Goal: Transaction & Acquisition: Obtain resource

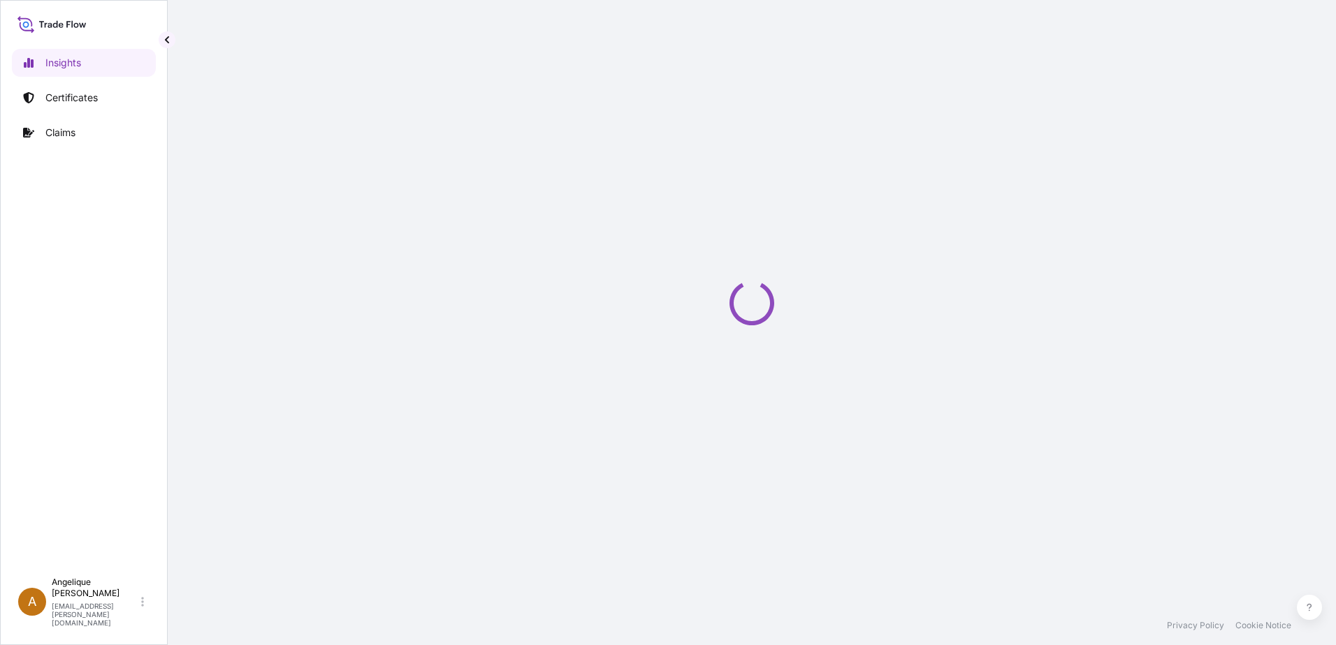
select select "2025"
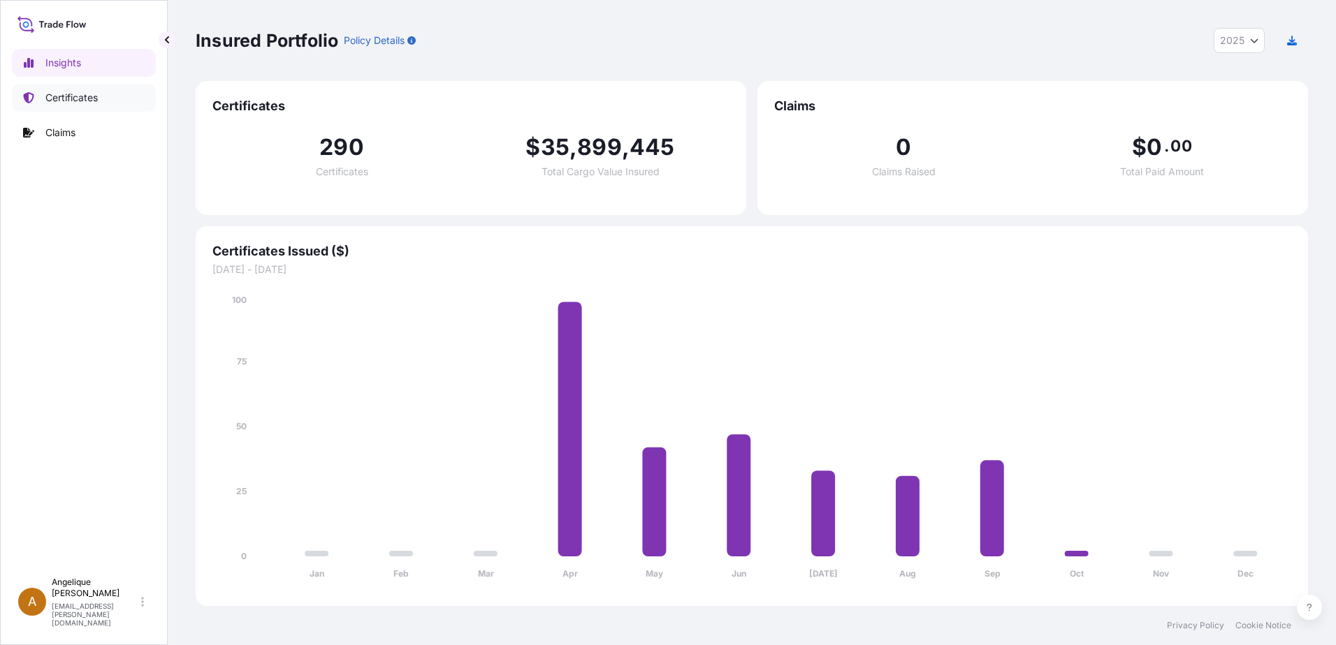
click at [88, 95] on p "Certificates" at bounding box center [71, 98] width 52 height 14
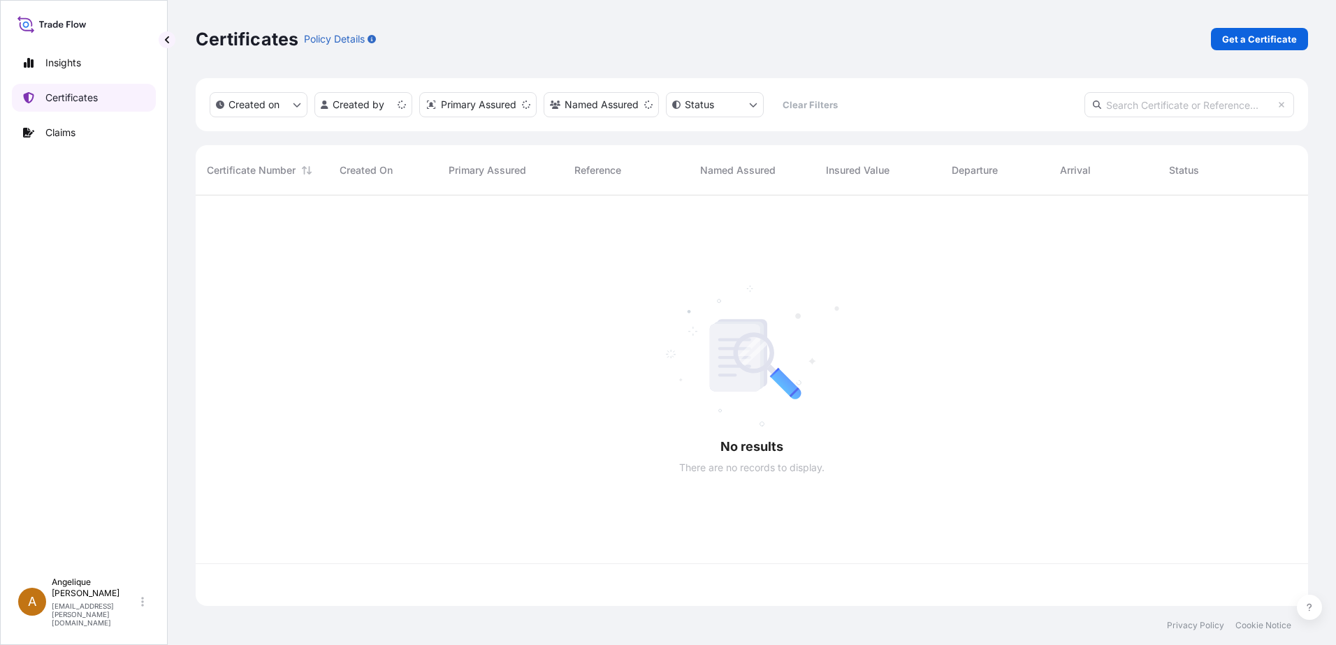
scroll to position [408, 1102]
click at [1232, 43] on p "Get a Certificate" at bounding box center [1259, 39] width 75 height 14
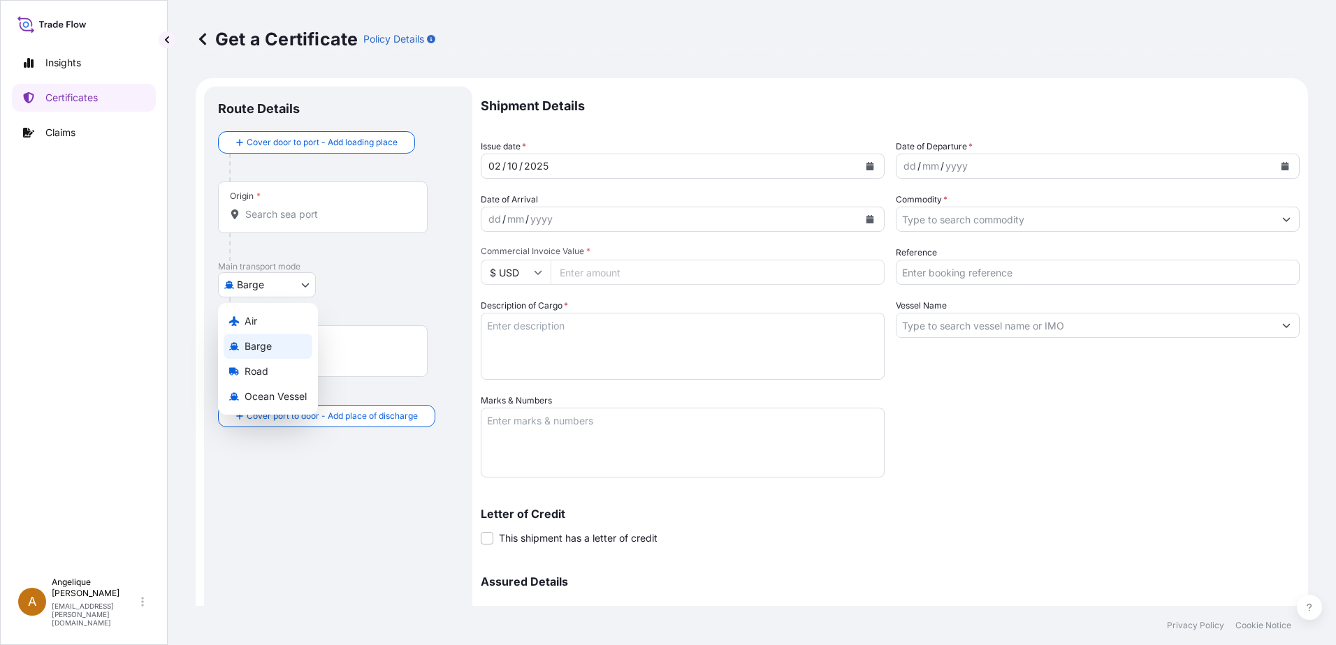
click at [305, 282] on body "Insights Certificates Claims A [PERSON_NAME] [PERSON_NAME][EMAIL_ADDRESS][PERSO…" at bounding box center [668, 322] width 1336 height 645
click at [268, 392] on span "Ocean Vessel" at bounding box center [275, 397] width 62 height 14
select select "Ocean Vessel"
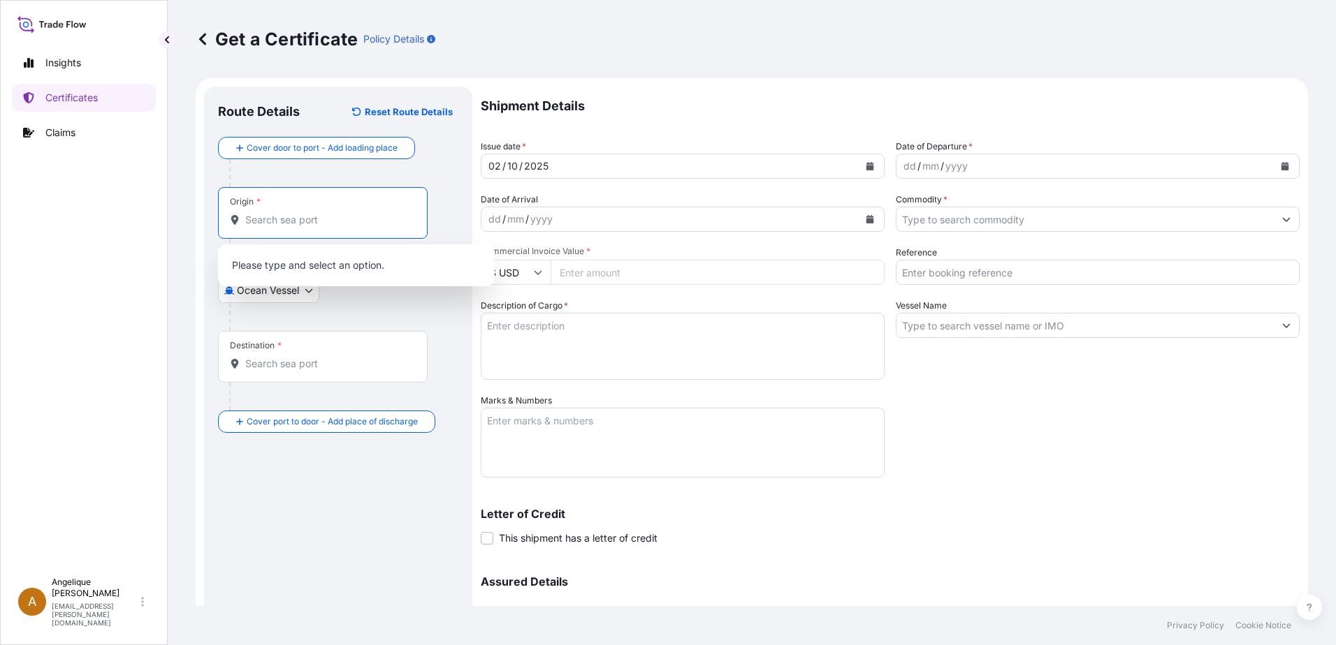
click at [277, 224] on input "Origin *" at bounding box center [327, 220] width 165 height 14
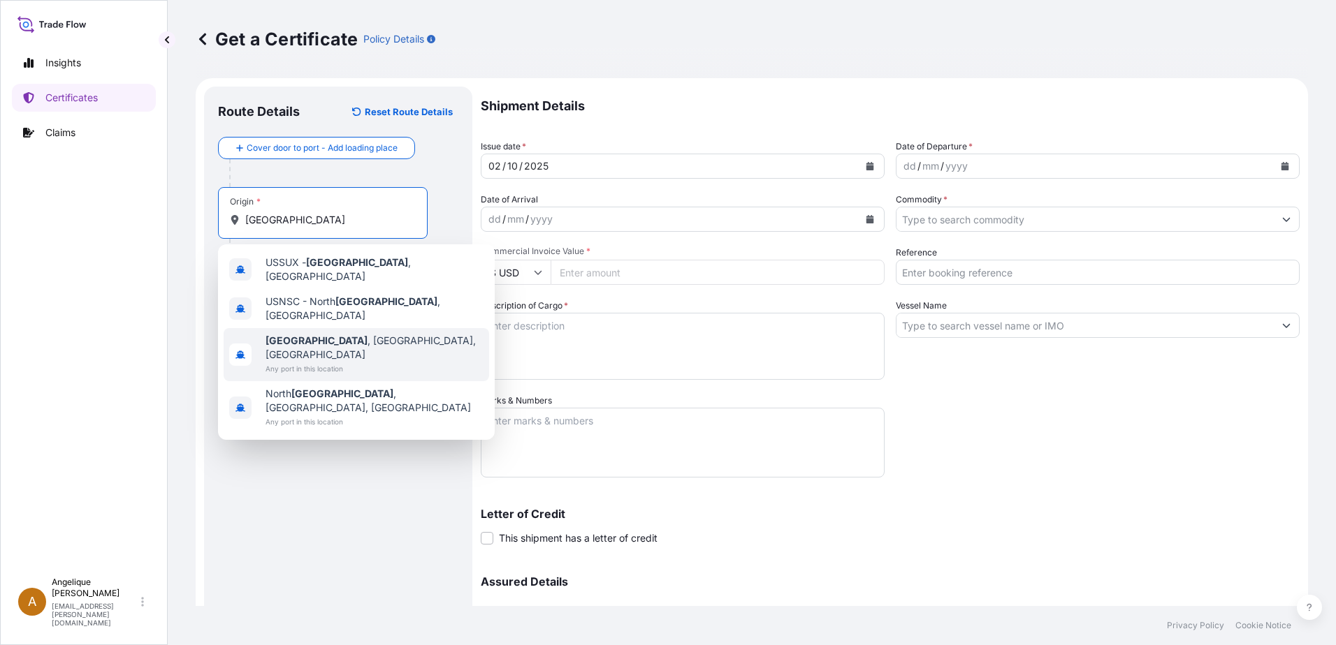
click at [318, 334] on span "[GEOGRAPHIC_DATA] , [GEOGRAPHIC_DATA], [GEOGRAPHIC_DATA]" at bounding box center [374, 348] width 218 height 28
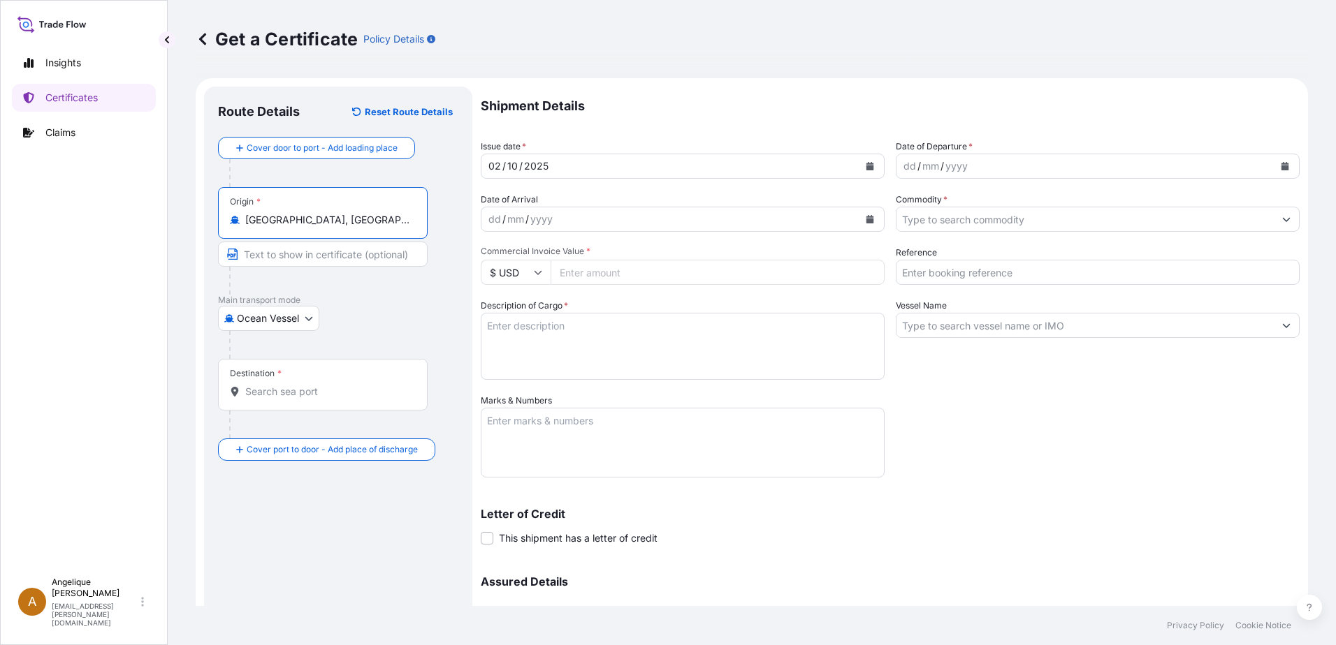
type input "[GEOGRAPHIC_DATA], [GEOGRAPHIC_DATA], [GEOGRAPHIC_DATA]"
click at [256, 393] on input "Destination *" at bounding box center [327, 392] width 165 height 14
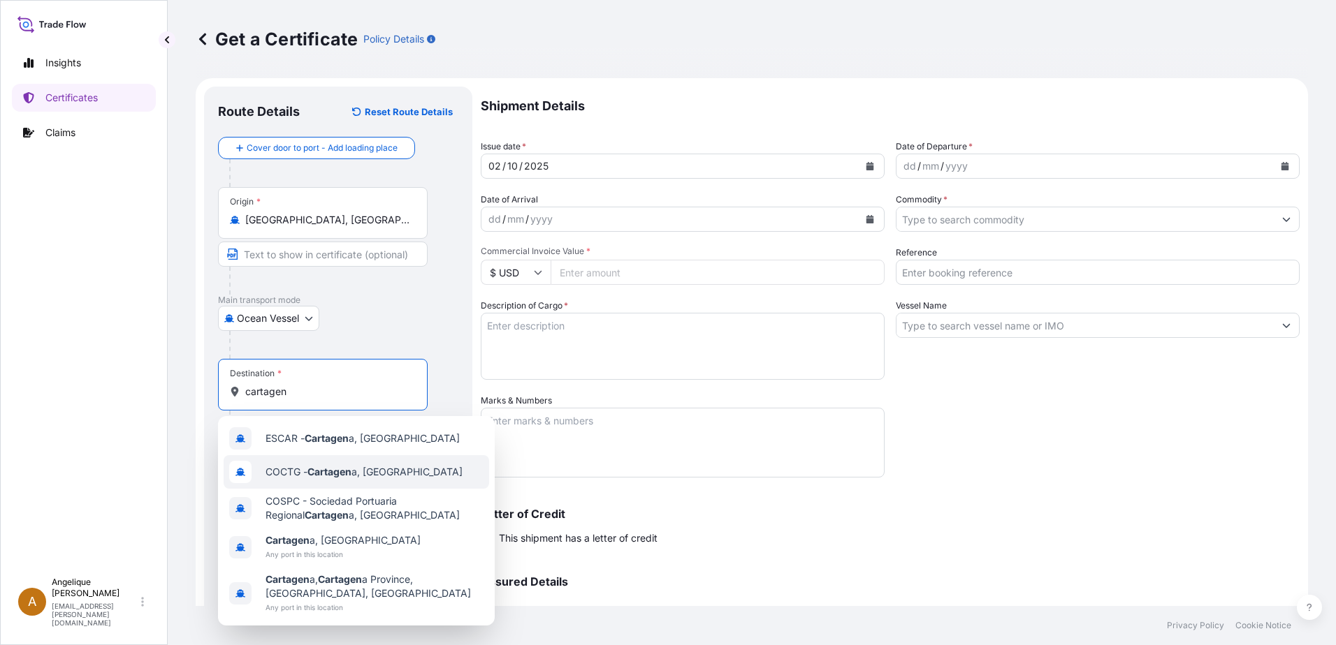
click at [402, 472] on span "COCTG - Cartagen a, [GEOGRAPHIC_DATA]" at bounding box center [363, 472] width 197 height 14
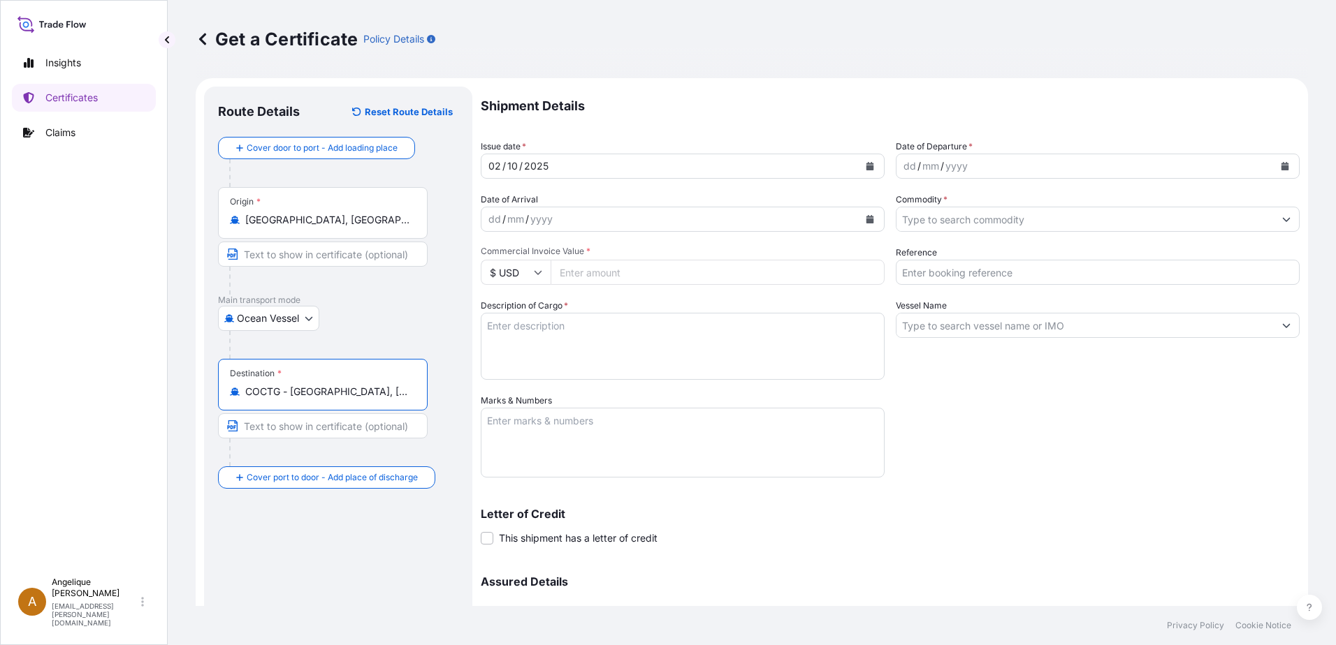
type input "COCTG - [GEOGRAPHIC_DATA], [GEOGRAPHIC_DATA]"
click at [1281, 167] on icon "Calendar" at bounding box center [1285, 166] width 8 height 8
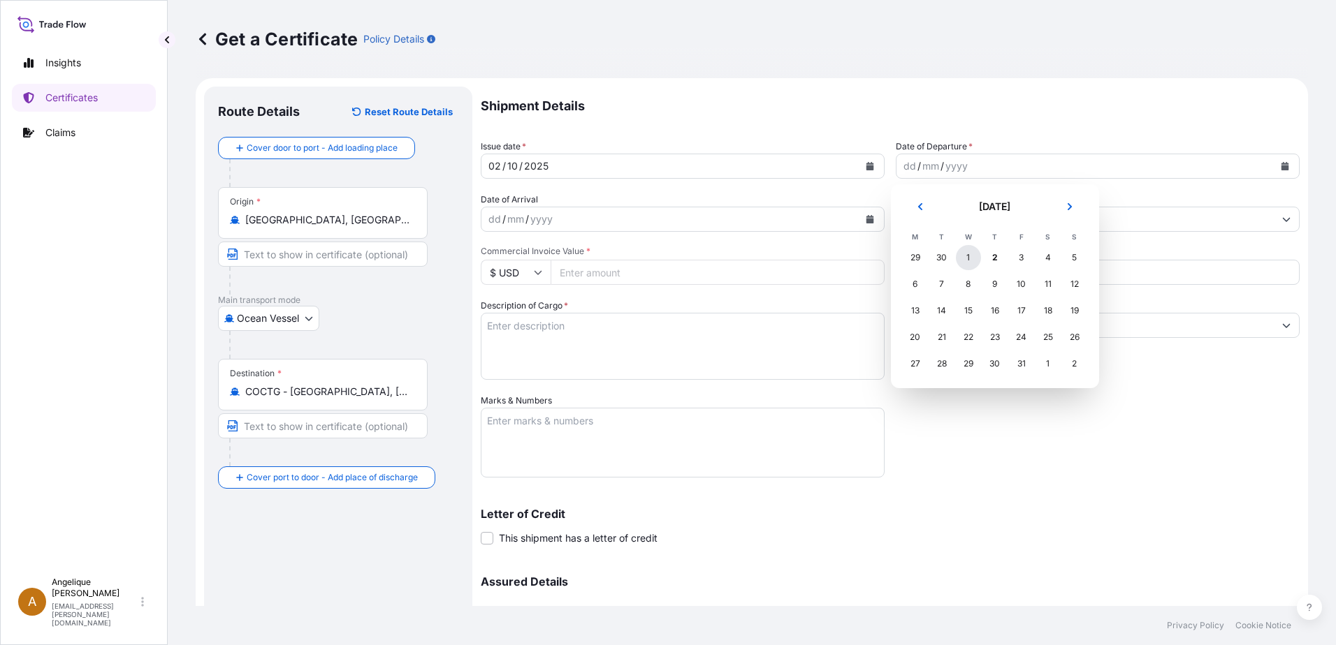
click at [969, 256] on div "1" at bounding box center [968, 257] width 25 height 25
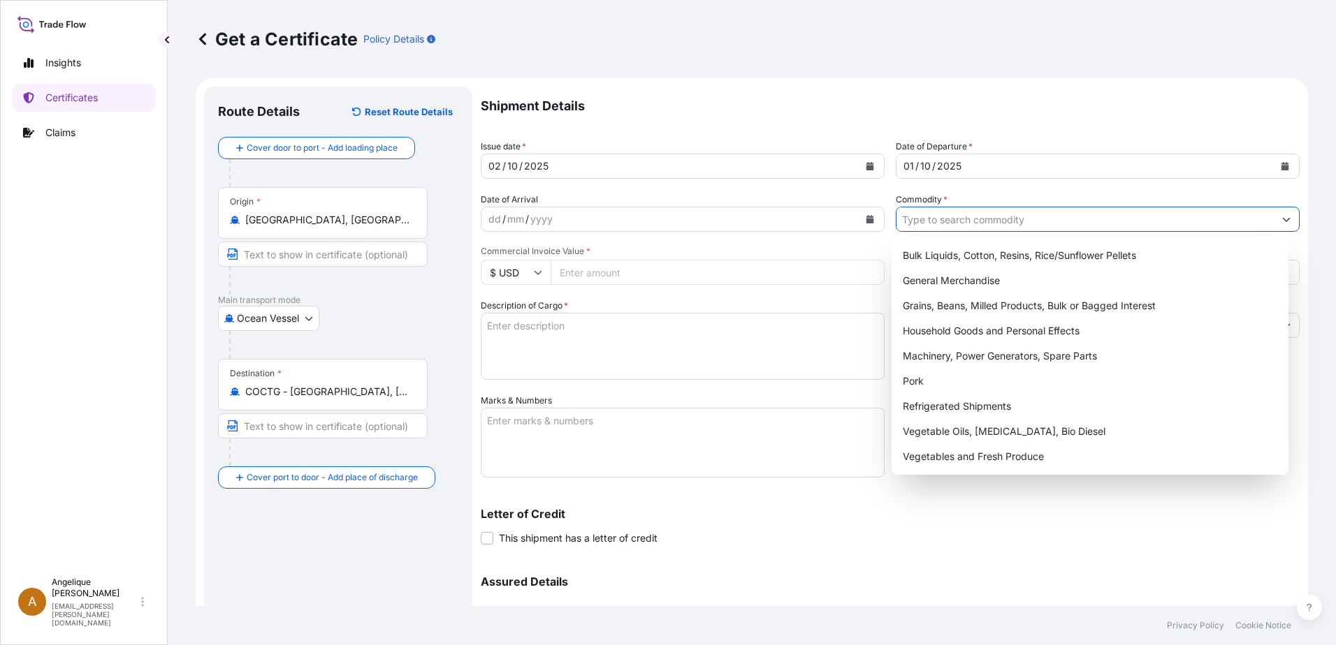
click at [924, 225] on input "Commodity *" at bounding box center [1084, 219] width 377 height 25
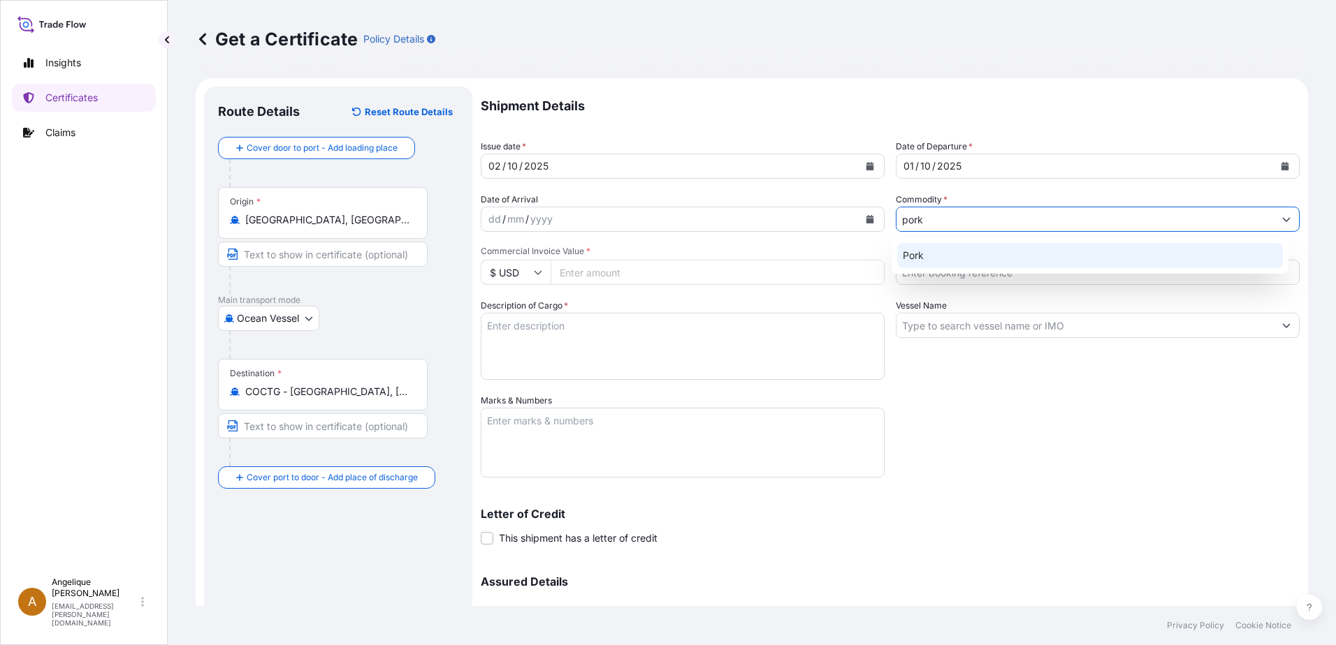
click at [919, 268] on div "Pork" at bounding box center [1090, 255] width 386 height 25
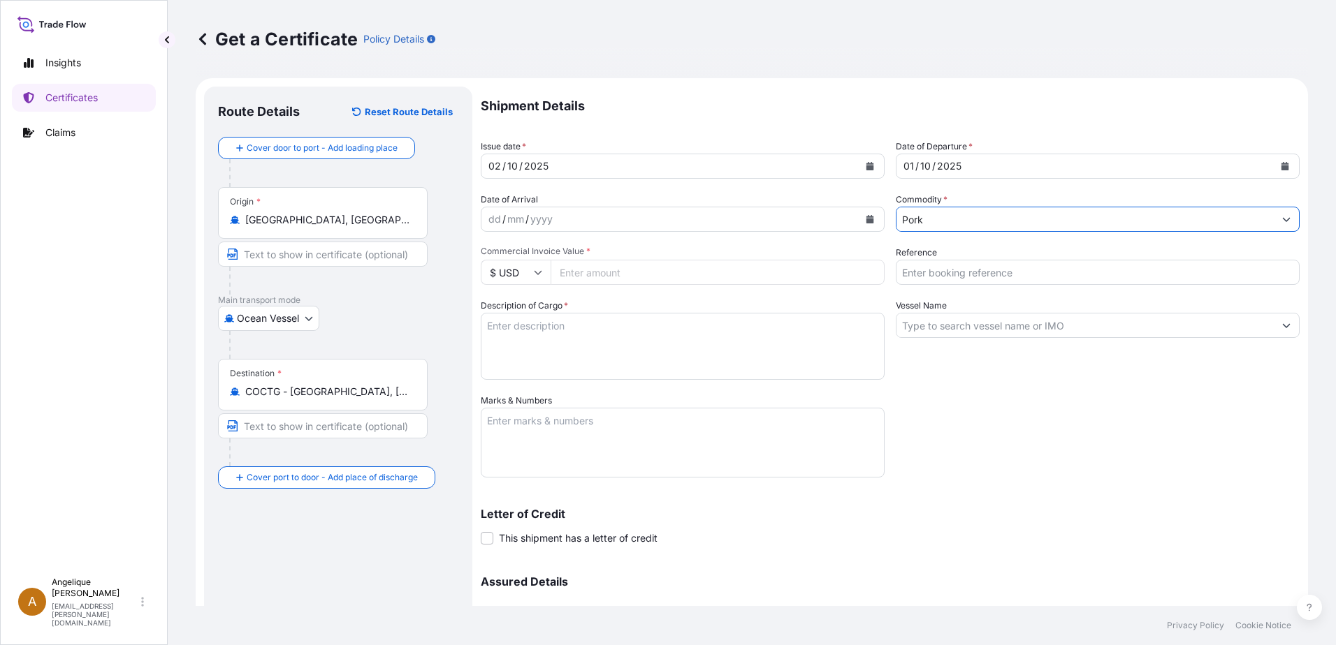
type input "Pork"
click at [602, 270] on input "Commercial Invoice Value *" at bounding box center [717, 272] width 334 height 25
type input "60194.55"
type input "2906669"
type textarea "f"
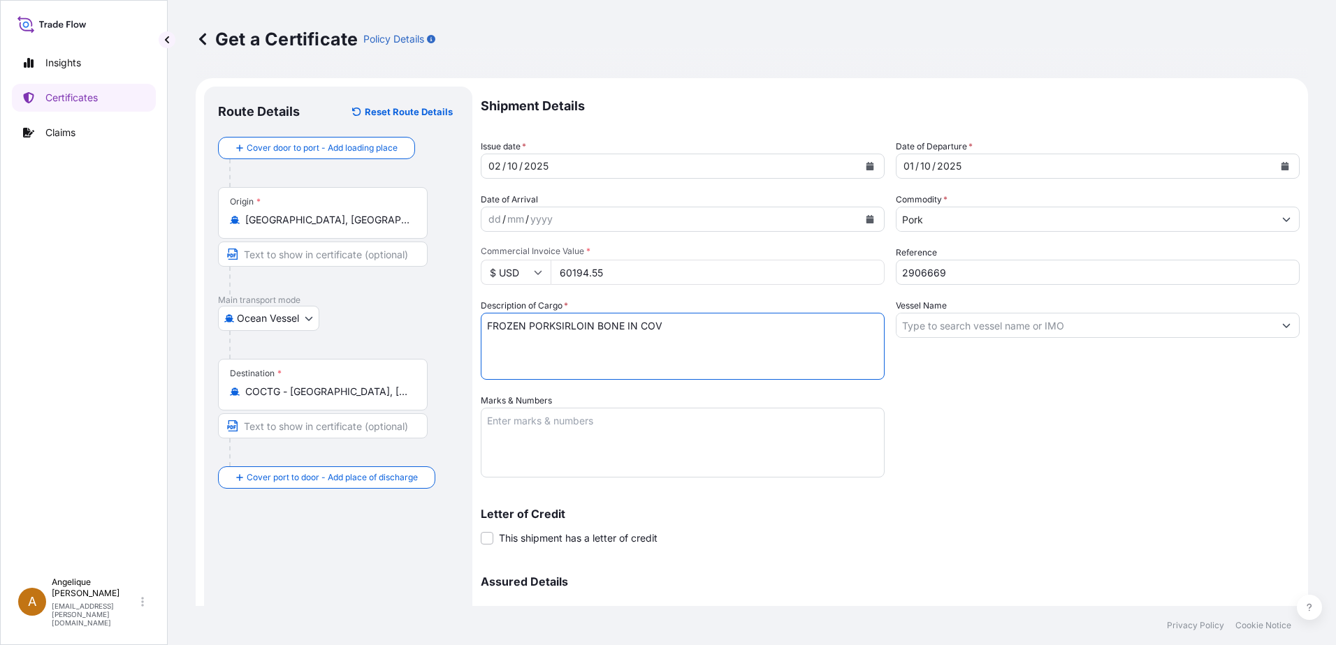
click at [553, 326] on textarea "FROZEN PORKSIRLOIN BONE IN COV" at bounding box center [683, 346] width 404 height 67
click at [497, 342] on textarea "FROZEN PORK SIRLOIN BONE IN COV" at bounding box center [683, 346] width 404 height 67
type textarea "FROZEN PORK SIRLOIN BONE IN COV PUNTA DE CHULETA DE CERDO CON HUESO CONGELADA"
click at [916, 325] on input "Vessel Name" at bounding box center [1084, 325] width 377 height 25
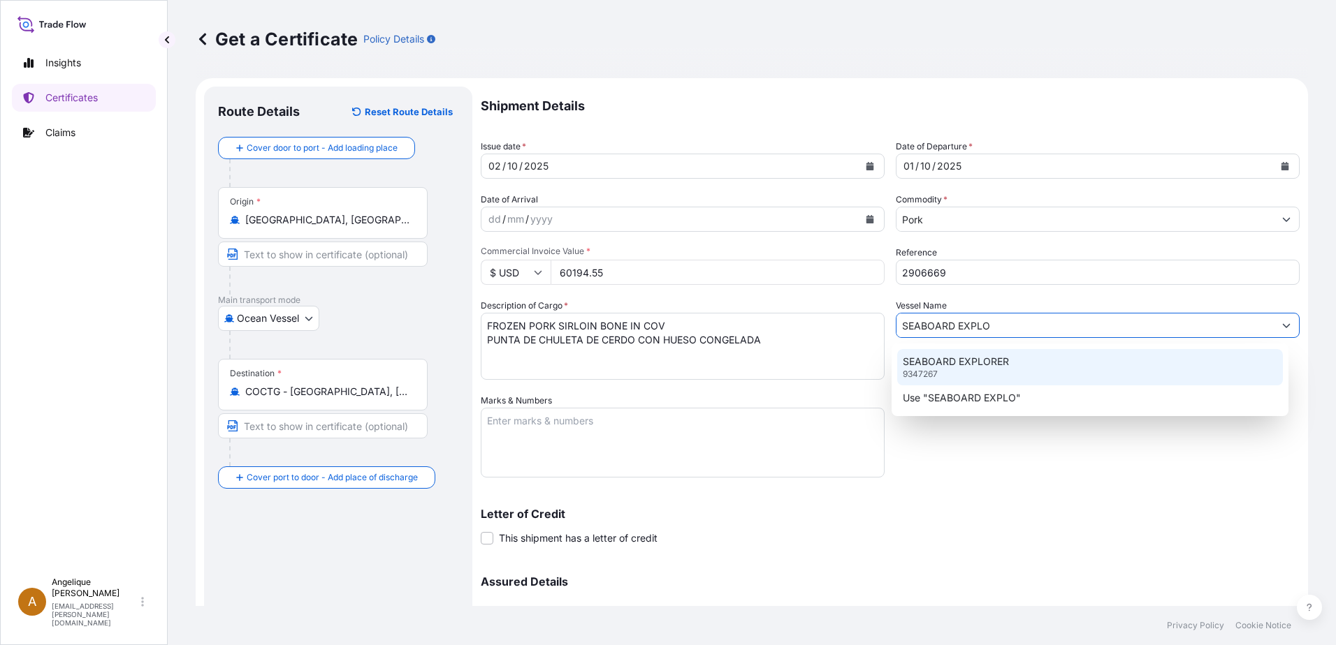
click at [949, 356] on p "SEABOARD EXPLORER" at bounding box center [955, 362] width 106 height 14
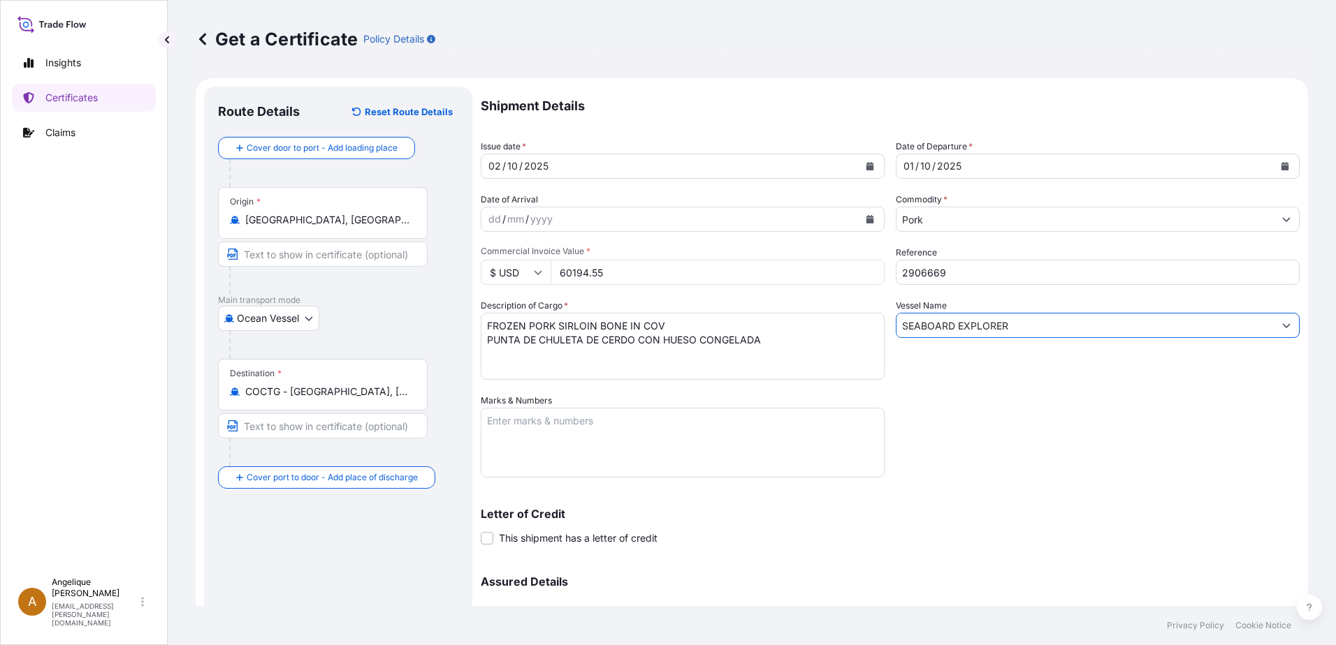
type input "SEABOARD EXPLORER"
click at [522, 418] on textarea "Marks & Numbers" at bounding box center [683, 443] width 404 height 70
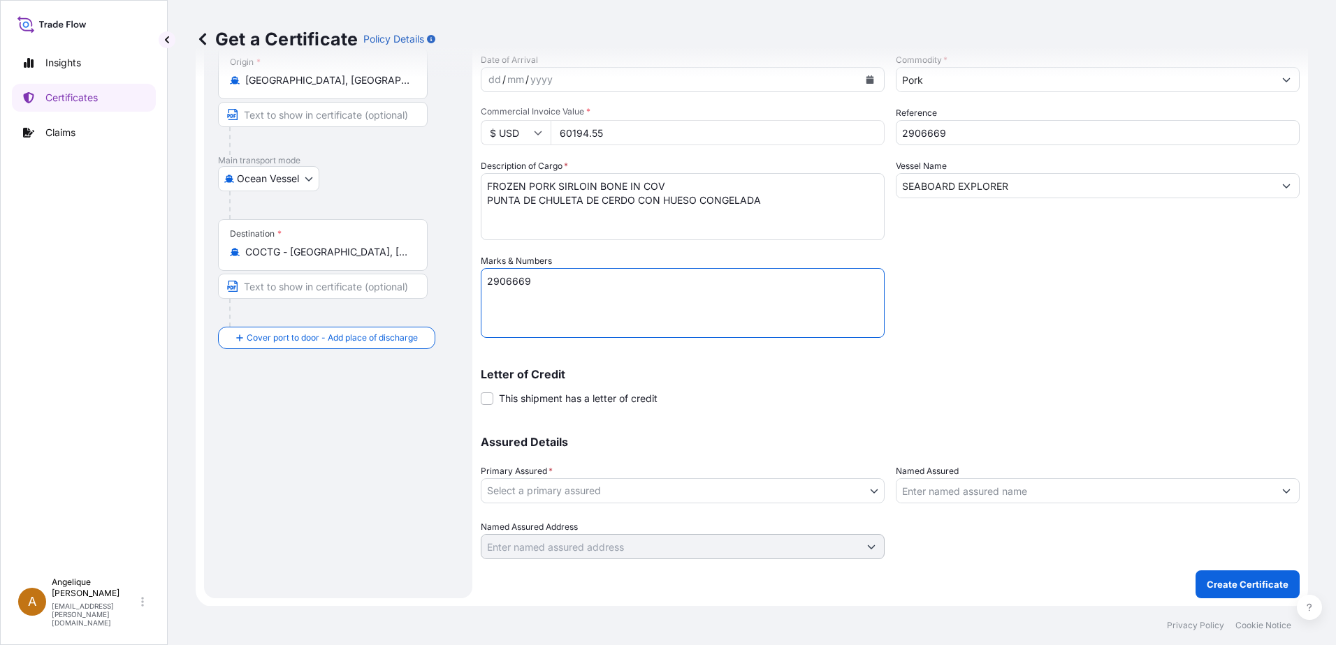
scroll to position [140, 0]
type textarea "2906669"
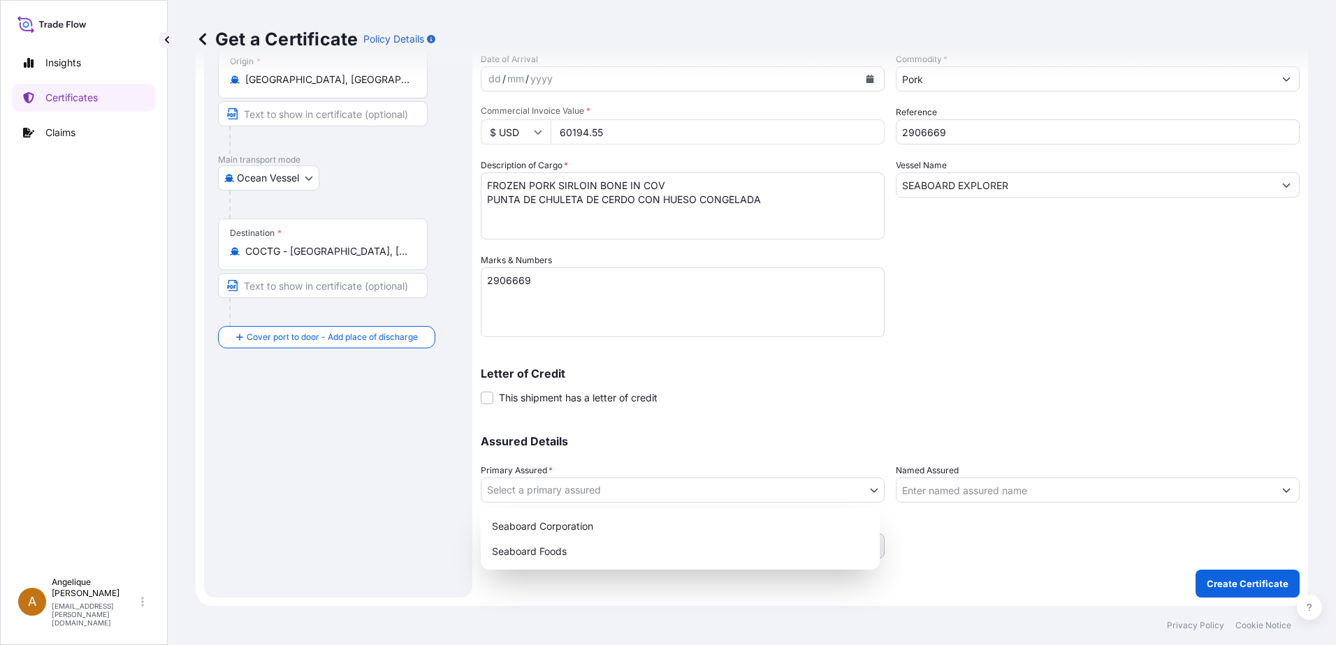
click at [634, 487] on body "Insights Certificates Claims A [PERSON_NAME] [PERSON_NAME][EMAIL_ADDRESS][PERSO…" at bounding box center [668, 322] width 1336 height 645
click at [618, 548] on div "Seaboard Foods" at bounding box center [680, 551] width 388 height 25
select select "31638"
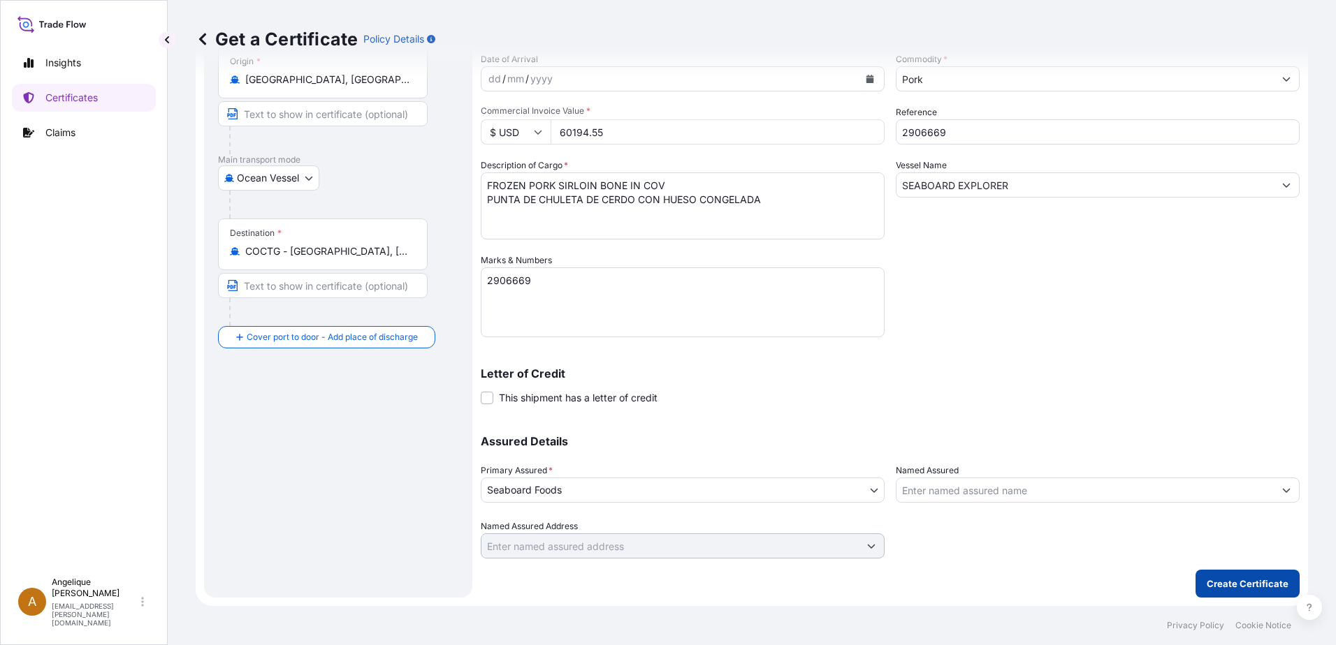
click at [1211, 578] on p "Create Certificate" at bounding box center [1247, 584] width 82 height 14
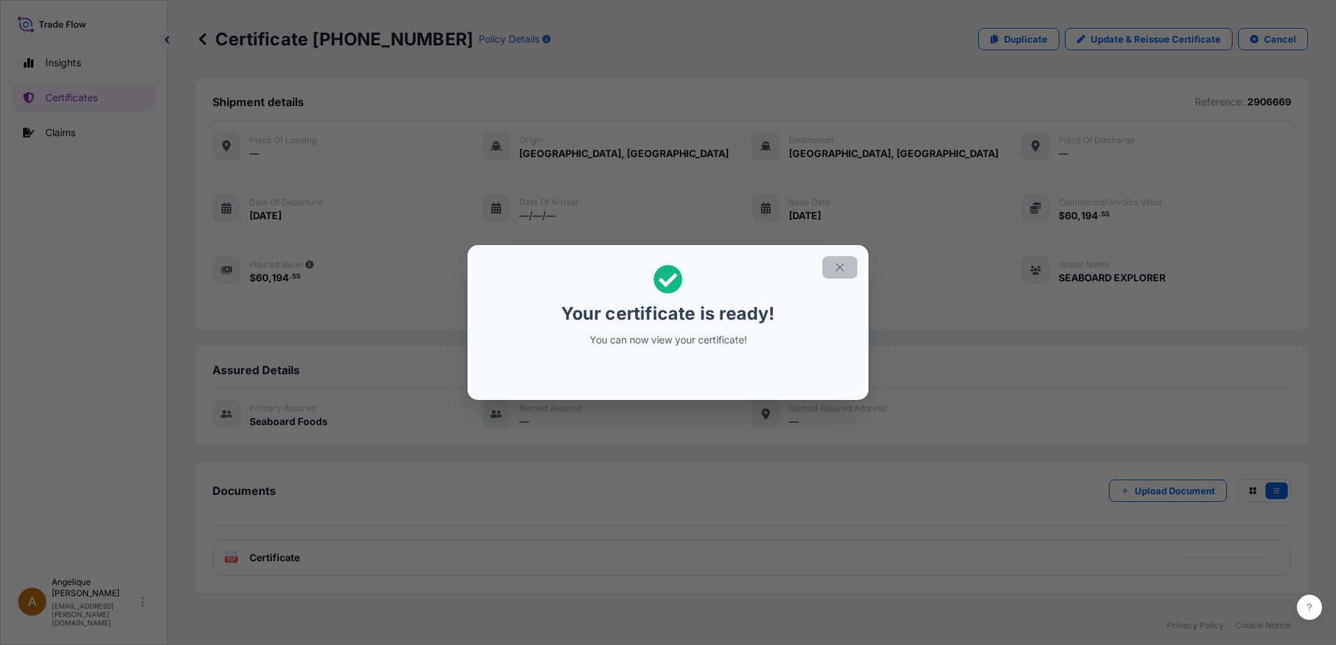
click at [840, 265] on icon "button" at bounding box center [839, 267] width 13 height 13
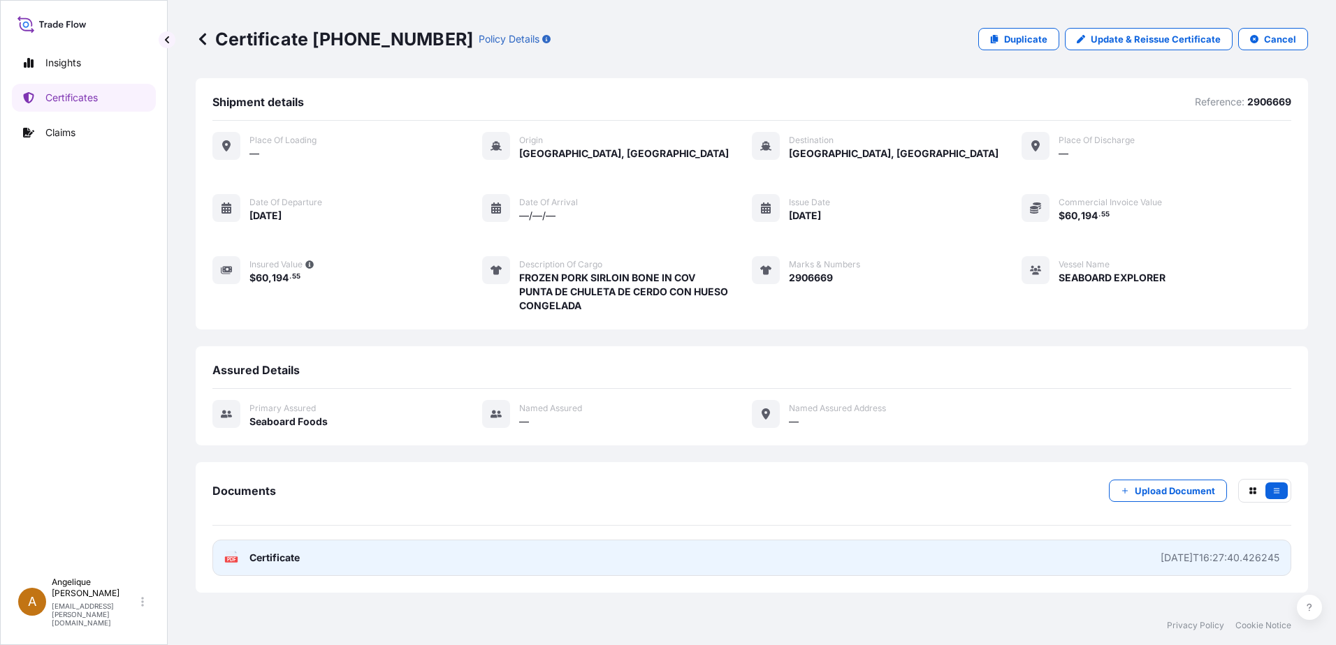
click at [803, 558] on link "PDF Certificate [DATE]T16:27:40.426245" at bounding box center [751, 558] width 1079 height 36
